Goal: Find contact information: Find contact information

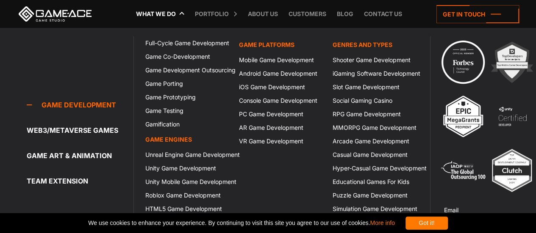
click at [73, 45] on div "Game development Game development Full-Cycle Game Development Game Co-Developme…" at bounding box center [67, 143] width 134 height 214
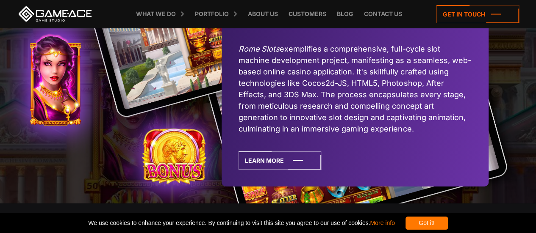
scroll to position [3040, 0]
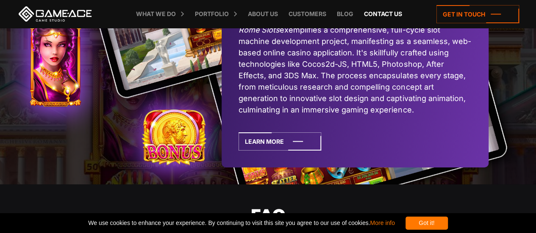
click at [396, 15] on link "Contact us" at bounding box center [383, 14] width 47 height 28
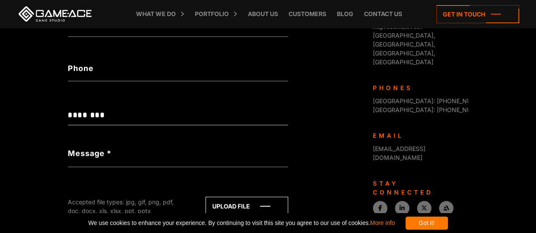
scroll to position [339, 0]
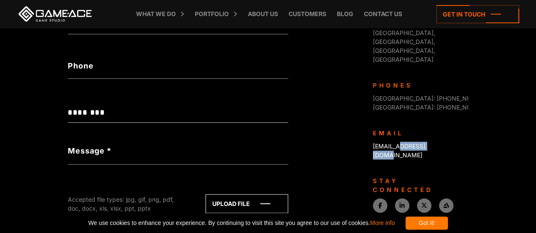
drag, startPoint x: 445, startPoint y: 100, endPoint x: 397, endPoint y: 102, distance: 47.9
click at [397, 142] on div "[EMAIL_ADDRESS][DOMAIN_NAME]" at bounding box center [417, 151] width 89 height 18
copy link "[DOMAIN_NAME]"
